Goal: Information Seeking & Learning: Understand process/instructions

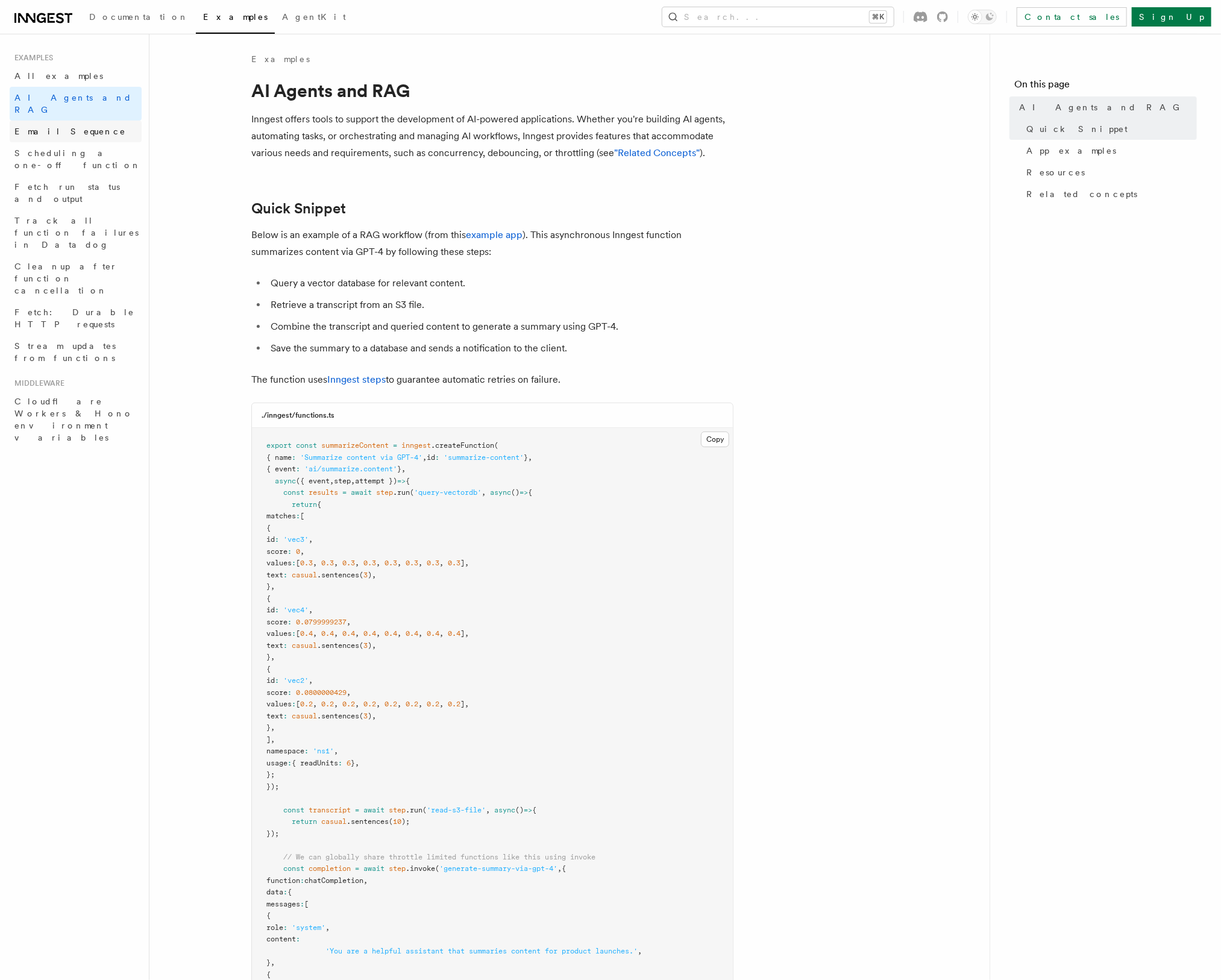
click at [121, 121] on link "Email Sequence" at bounding box center [76, 131] width 132 height 22
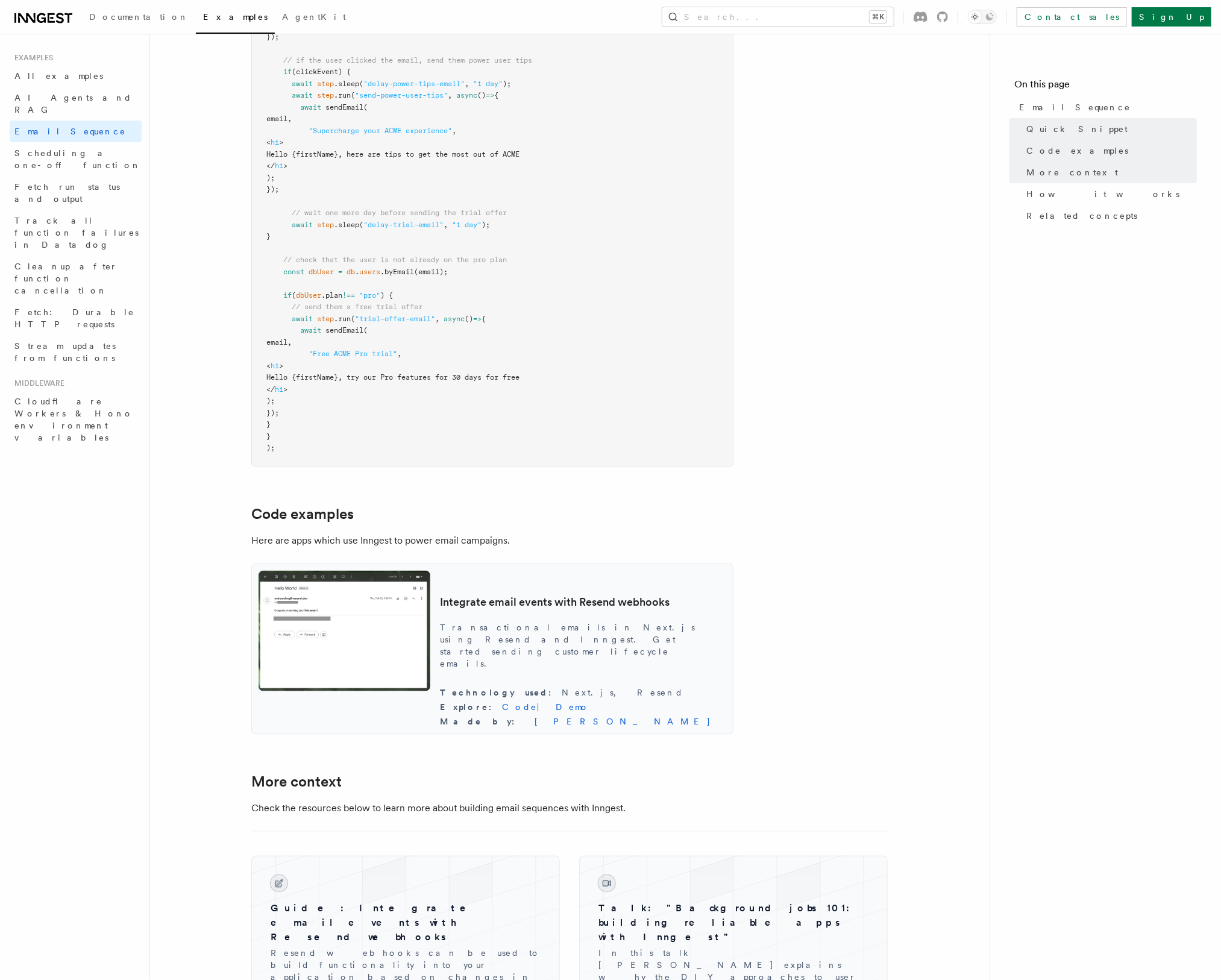
scroll to position [314, 0]
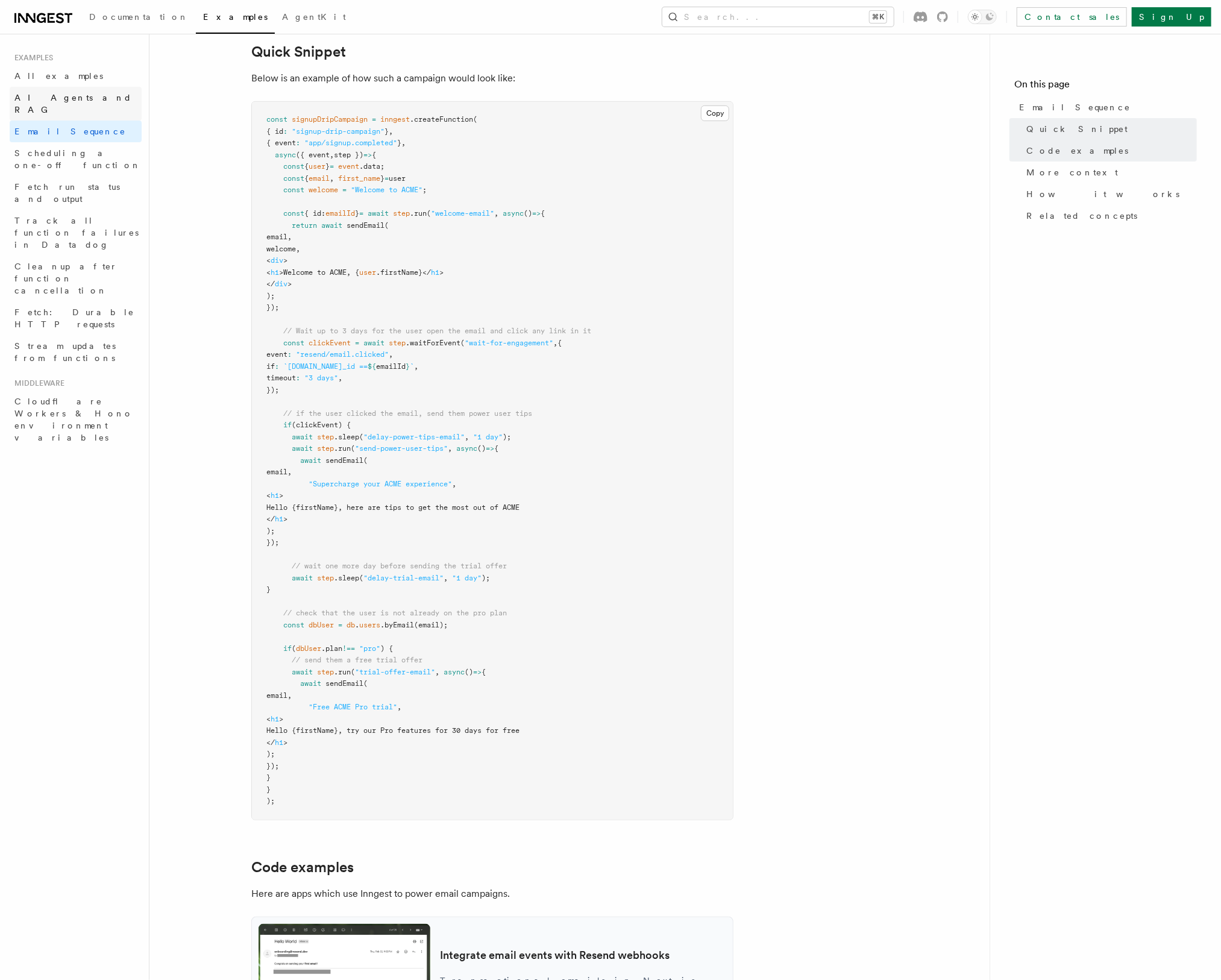
click at [67, 96] on span "AI Agents and RAG" at bounding box center [73, 103] width 117 height 22
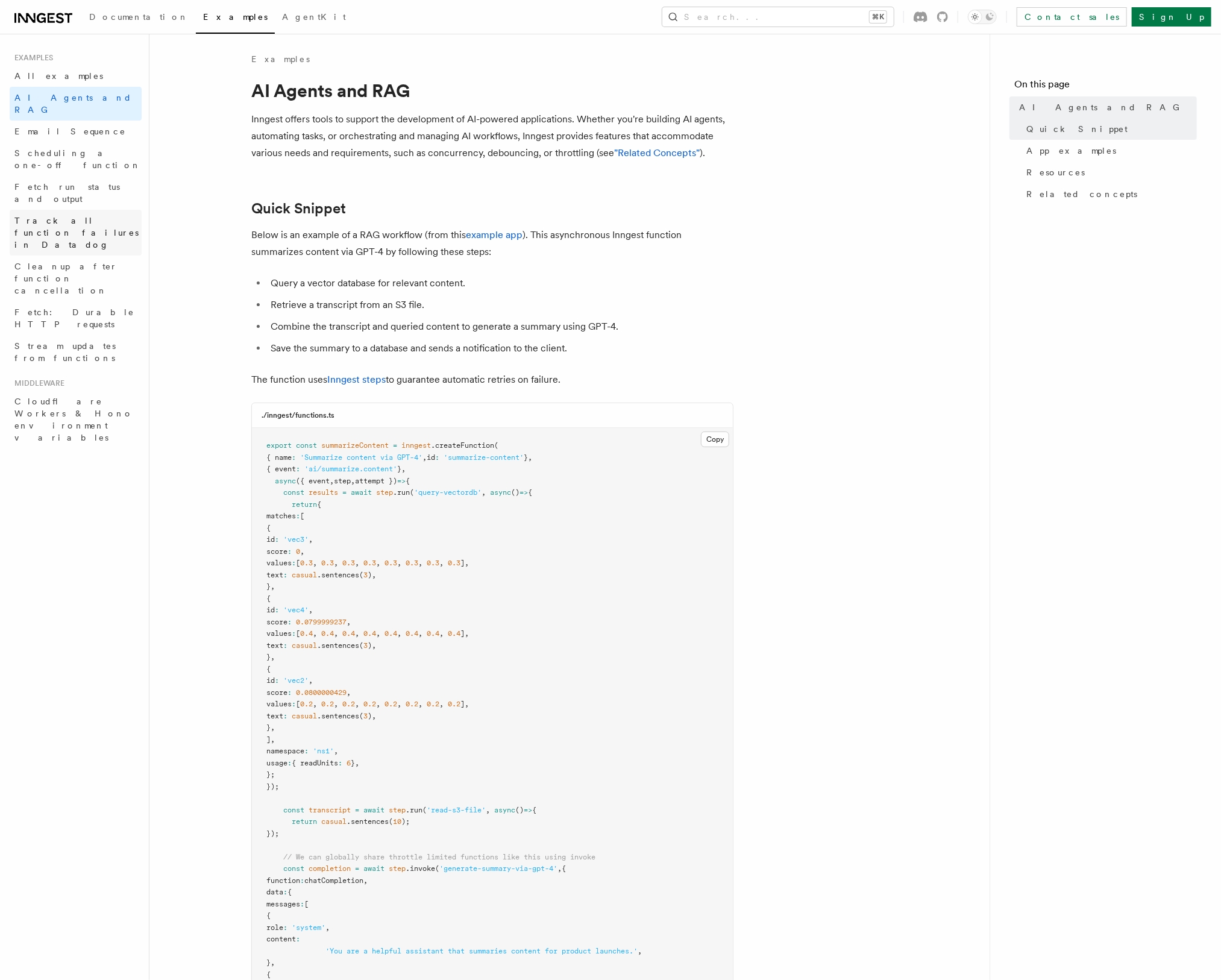
click at [89, 216] on span "Track all function failures in Datadog" at bounding box center [76, 233] width 124 height 34
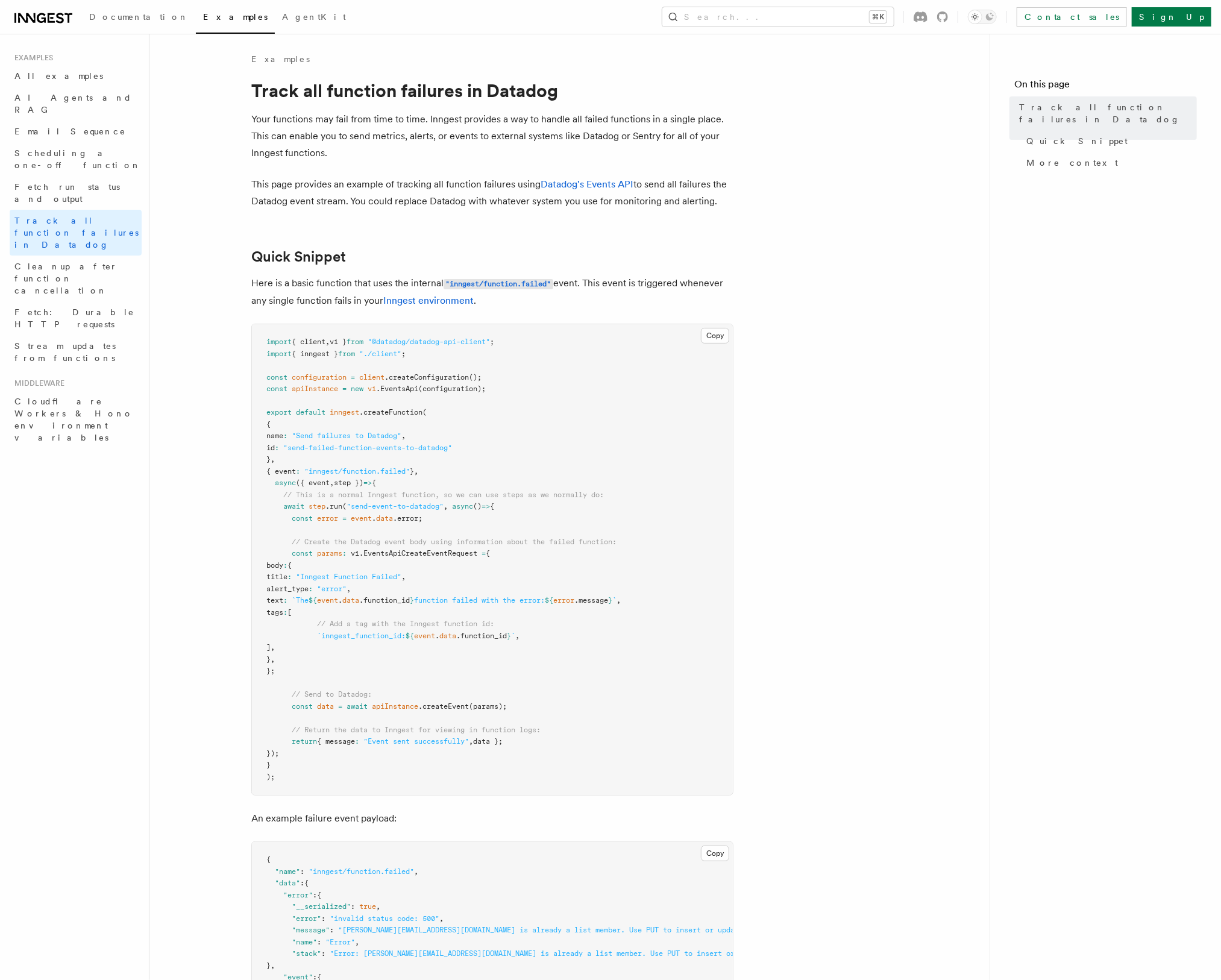
click at [572, 211] on article "Examples Track all function failures in Datadog Your functions may fail from ti…" at bounding box center [569, 834] width 802 height 1562
drag, startPoint x: 572, startPoint y: 211, endPoint x: 560, endPoint y: 199, distance: 17.0
click at [560, 199] on article "Examples Track all function failures in Datadog Your functions may fail from ti…" at bounding box center [569, 834] width 802 height 1562
click at [560, 199] on p "This page provides an example of tracking all function failures using Datadog's…" at bounding box center [492, 193] width 482 height 34
drag, startPoint x: 536, startPoint y: 211, endPoint x: 482, endPoint y: 200, distance: 55.1
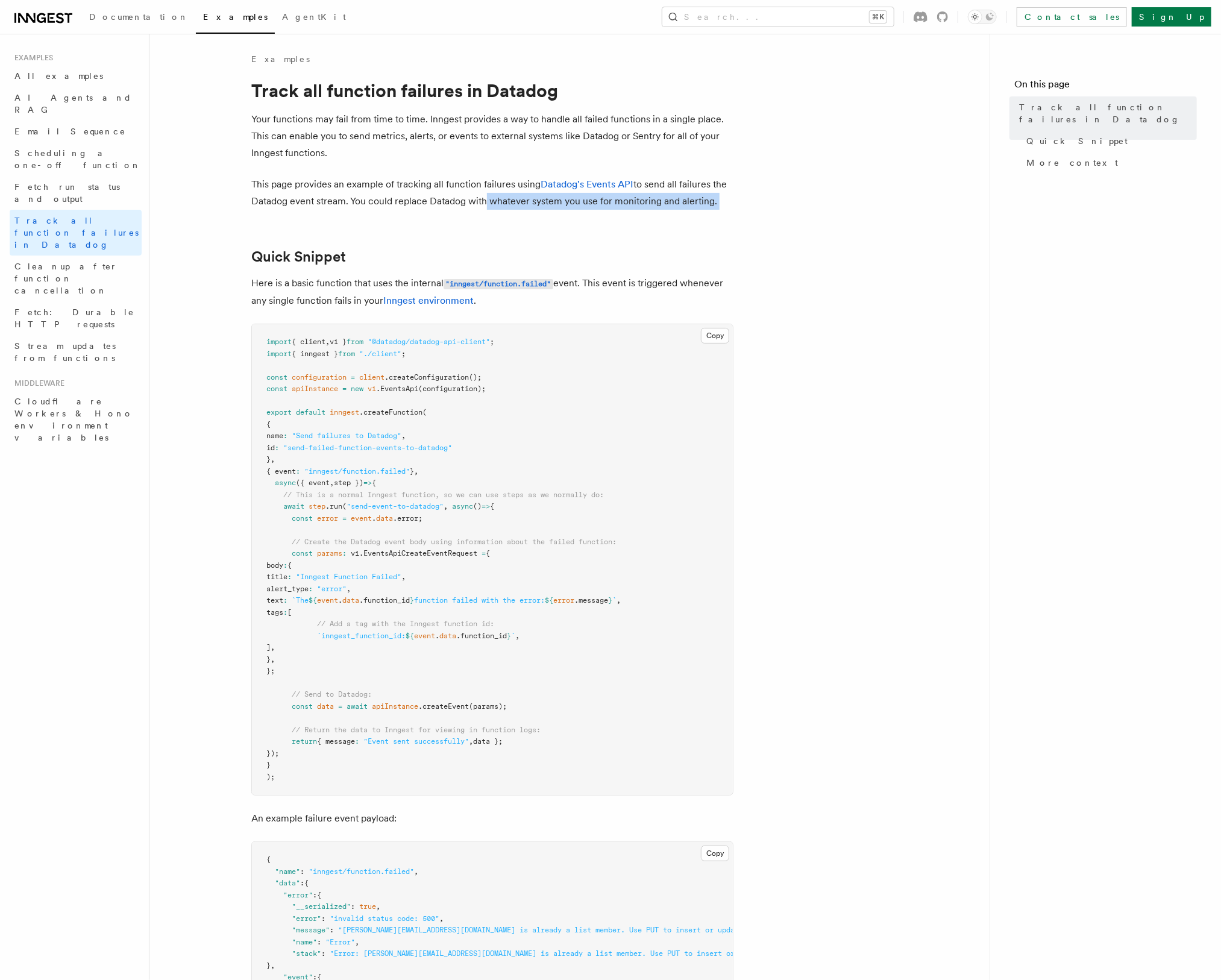
click at [482, 200] on article "Examples Track all function failures in Datadog Your functions may fail from ti…" at bounding box center [569, 834] width 802 height 1562
click at [482, 200] on p "This page provides an example of tracking all function failures using Datadog's…" at bounding box center [492, 193] width 482 height 34
drag, startPoint x: 542, startPoint y: 229, endPoint x: 534, endPoint y: 202, distance: 28.2
click at [534, 202] on article "Examples Track all function failures in Datadog Your functions may fail from ti…" at bounding box center [569, 834] width 802 height 1562
click at [534, 202] on p "This page provides an example of tracking all function failures using Datadog's…" at bounding box center [492, 193] width 482 height 34
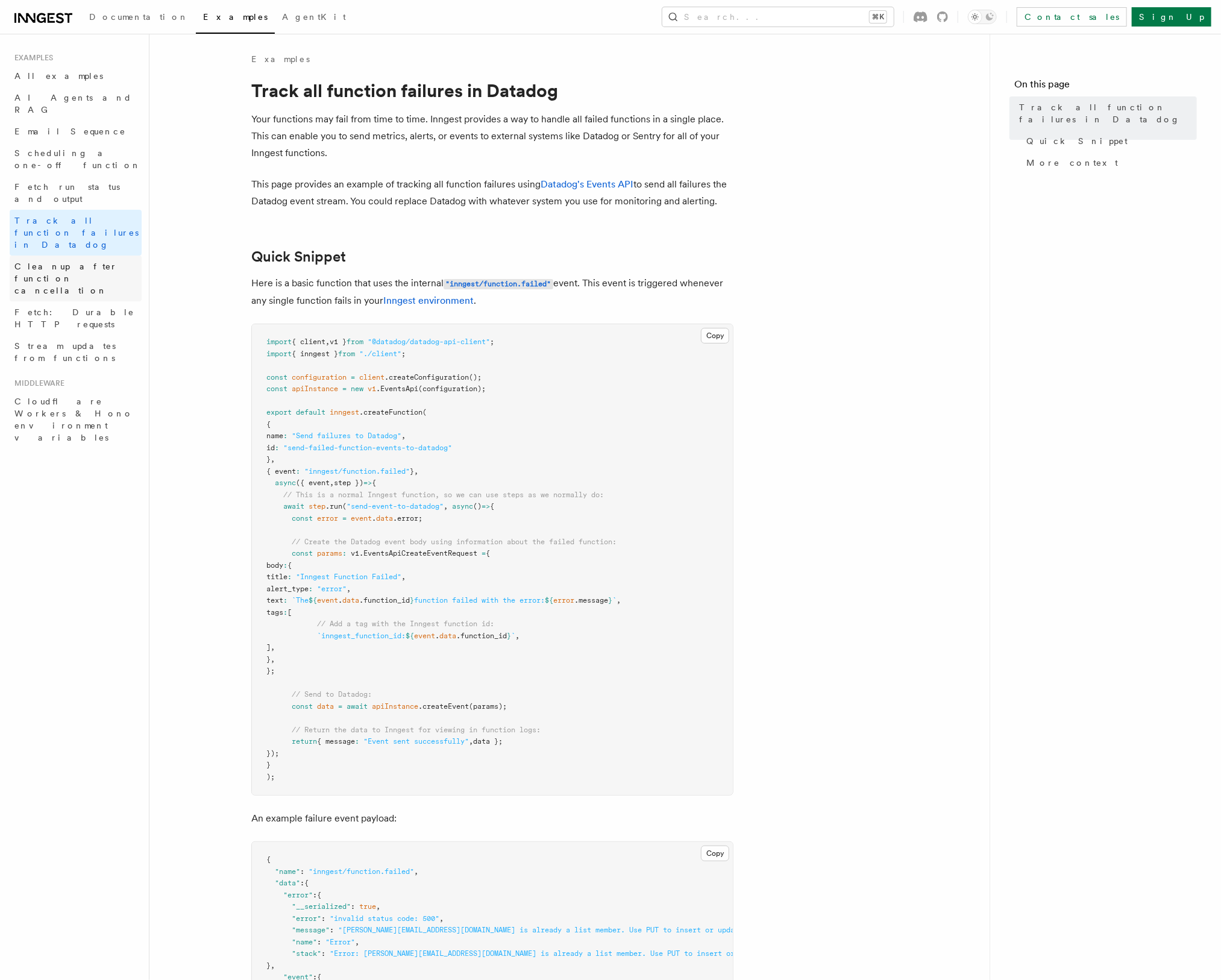
click at [87, 261] on span "Cleanup after function cancellation" at bounding box center [66, 278] width 103 height 34
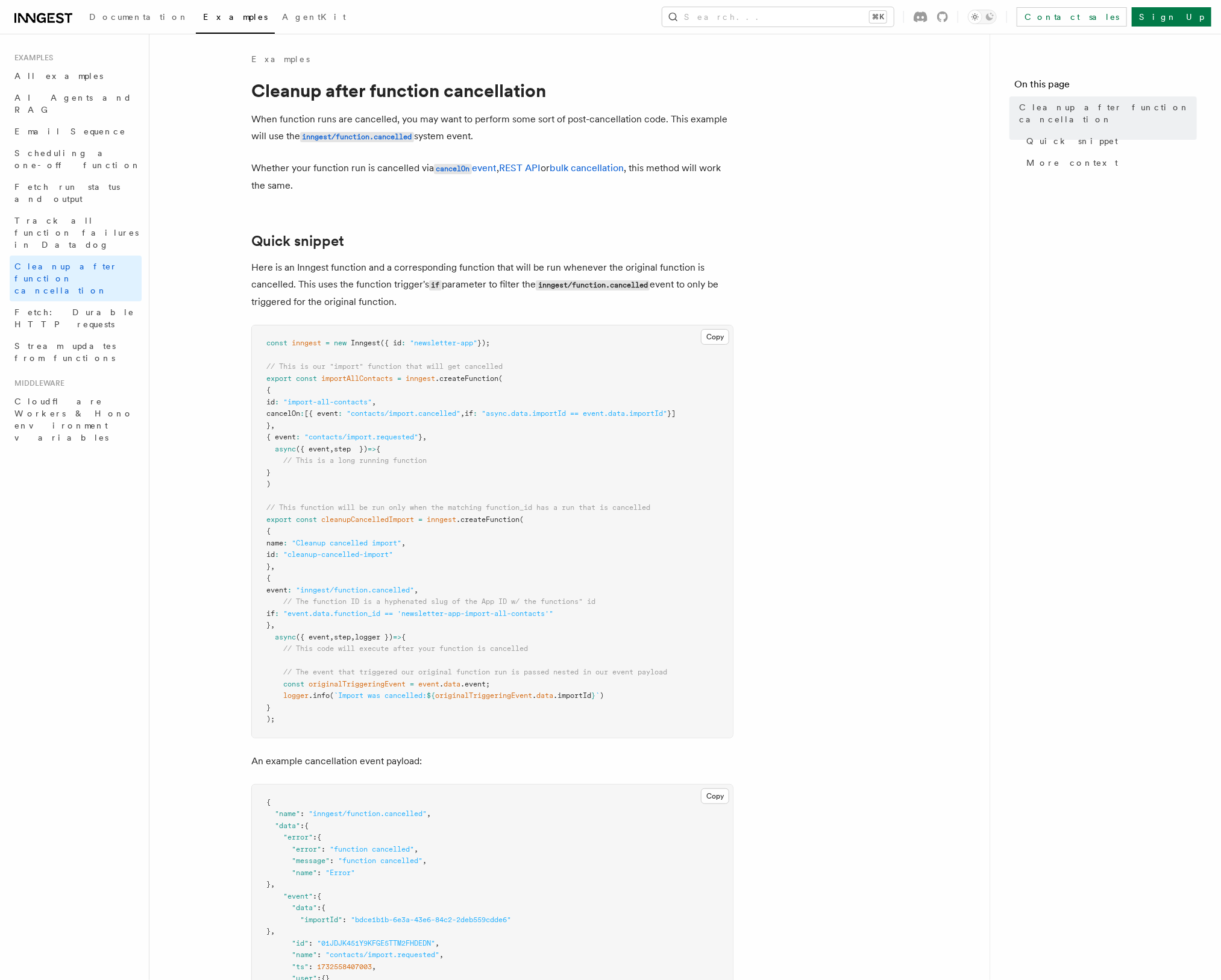
click at [851, 348] on article "Examples Cleanup after function cancellation When function runs are cancelled, …" at bounding box center [569, 865] width 802 height 1624
